Goal: Navigation & Orientation: Find specific page/section

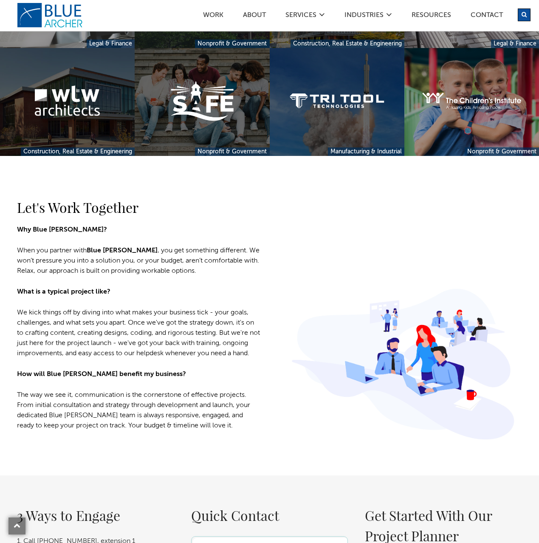
scroll to position [1251, 0]
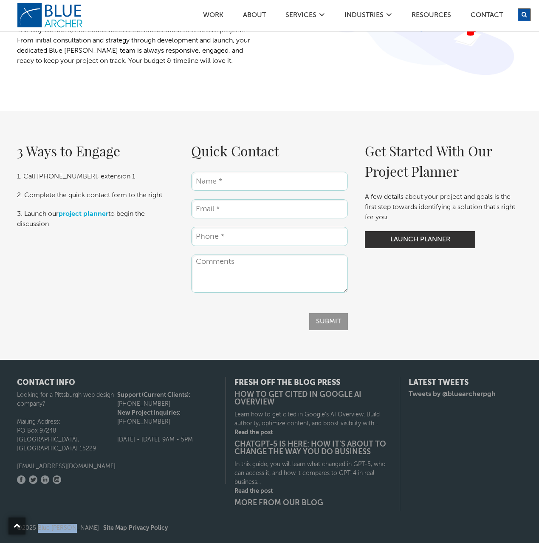
drag, startPoint x: 70, startPoint y: 527, endPoint x: 37, endPoint y: 527, distance: 32.3
click at [38, 527] on span "©2025 Blue Archer Site Map Privacy Policy" at bounding box center [92, 528] width 151 height 6
copy span "Blue [PERSON_NAME]"
click at [311, 82] on link "Web Design & Development" at bounding box center [327, 81] width 67 height 25
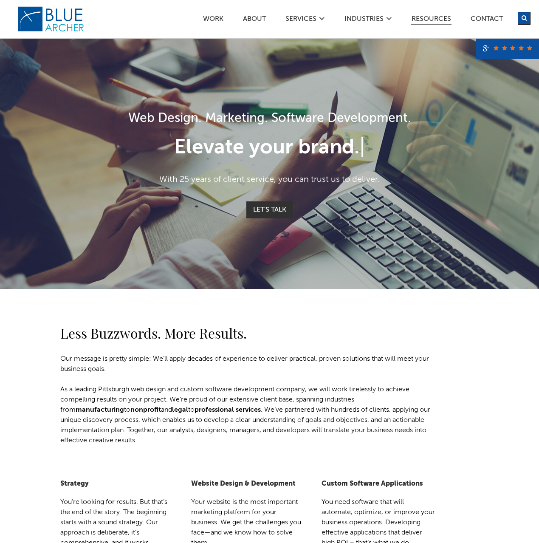
click at [436, 16] on link "Resources" at bounding box center [431, 20] width 40 height 9
